Goal: Check status: Check status

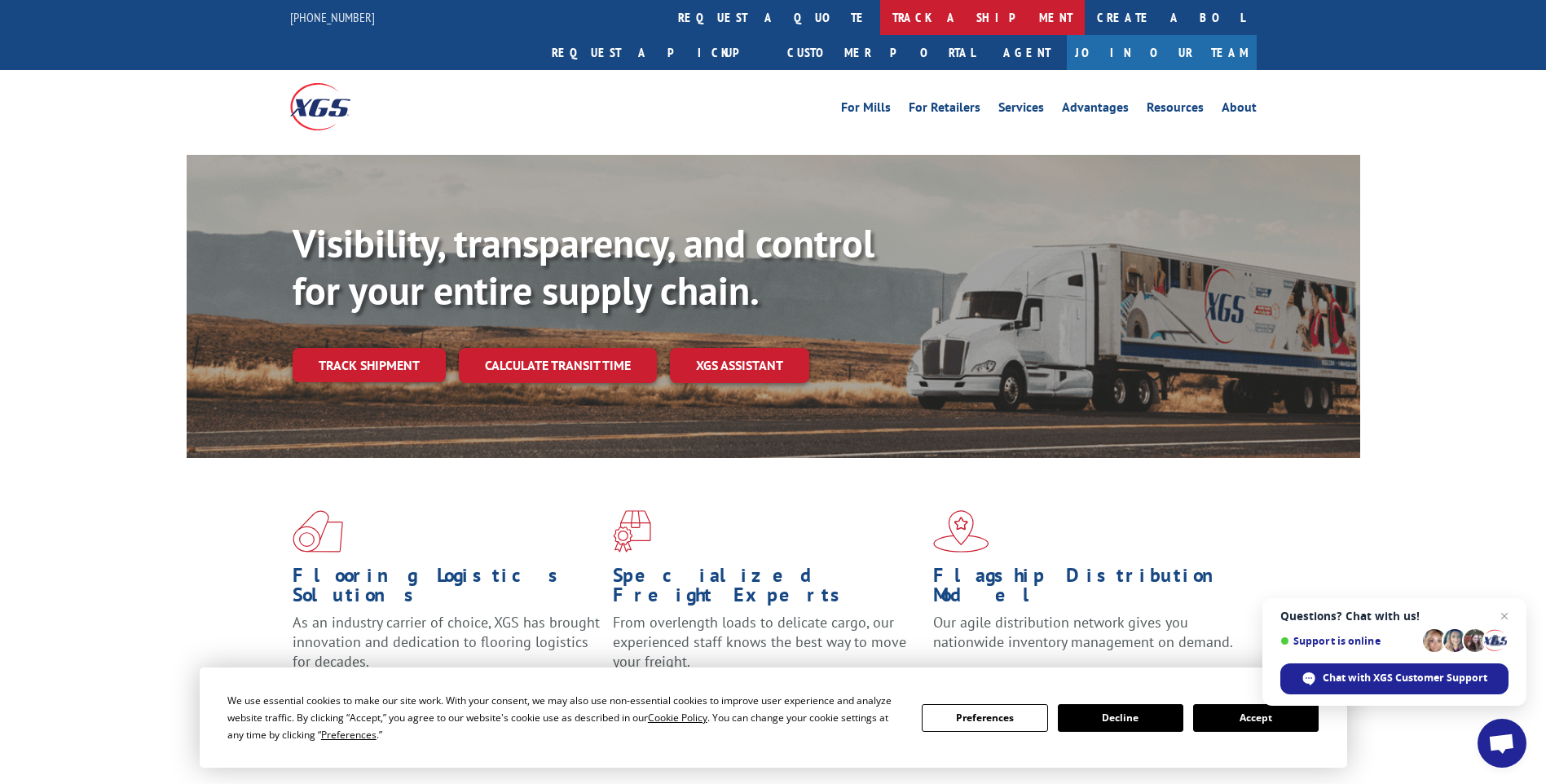
click at [880, 9] on link "track a shipment" at bounding box center [982, 18] width 204 height 35
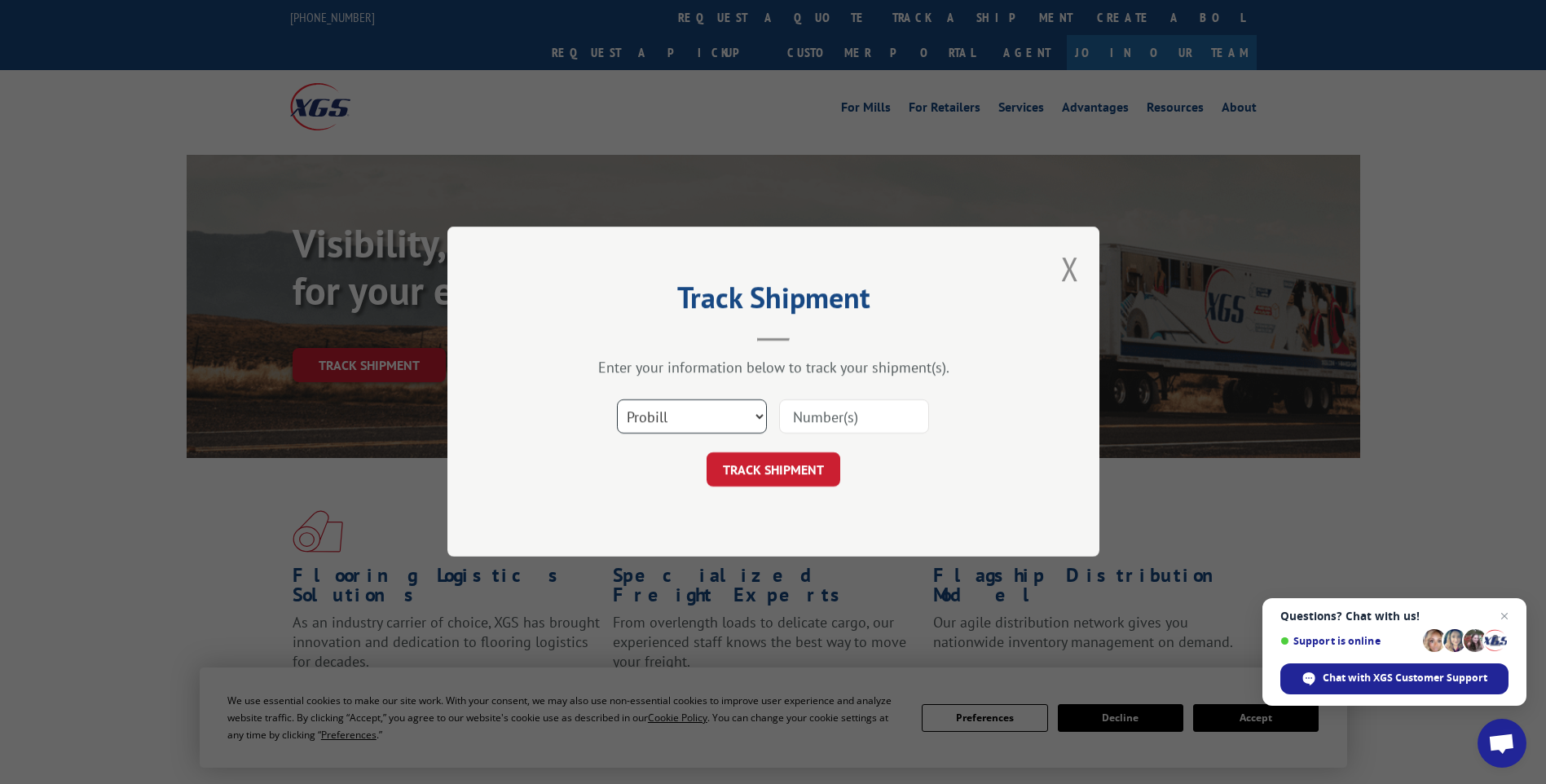
click at [706, 416] on select "Select category... Probill BOL PO" at bounding box center [691, 417] width 150 height 34
select select "bol"
click at [617, 400] on select "Select category... Probill BOL PO" at bounding box center [691, 417] width 150 height 34
paste input "1704633868"
type input "1704633868"
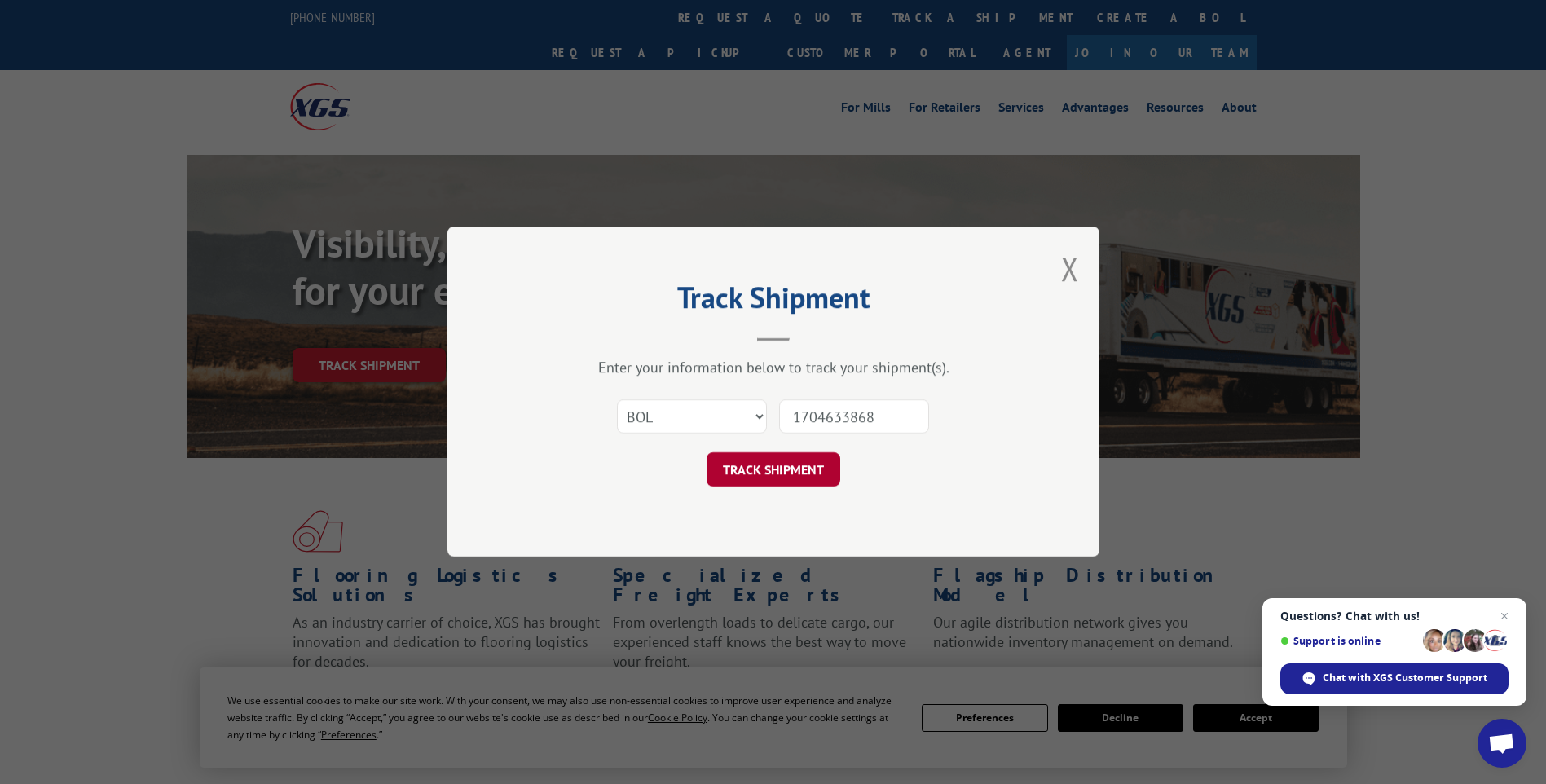
click at [810, 469] on button "TRACK SHIPMENT" at bounding box center [773, 469] width 134 height 34
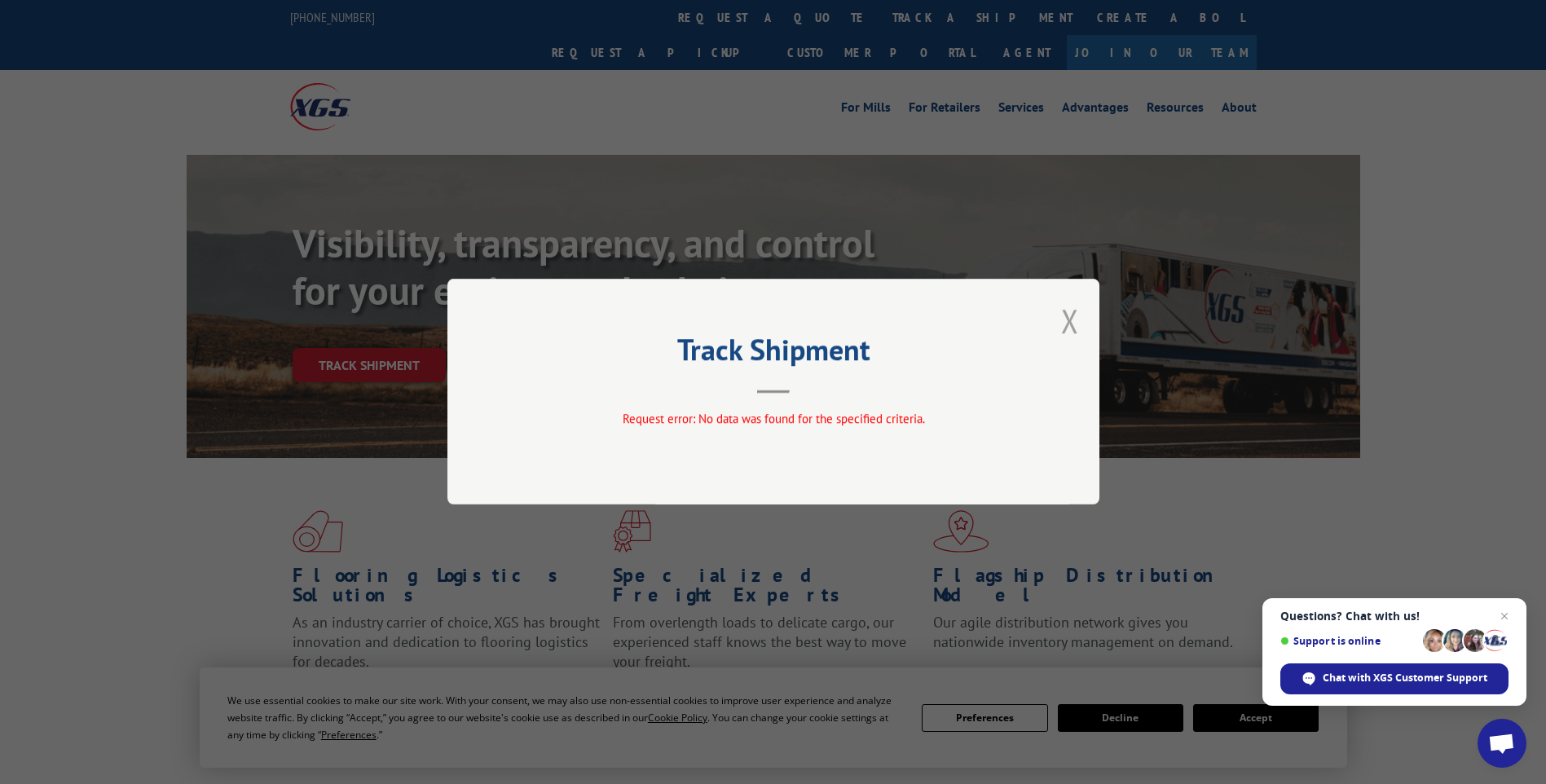
click at [1064, 323] on button "Close modal" at bounding box center [1070, 320] width 18 height 44
